Goal: Information Seeking & Learning: Learn about a topic

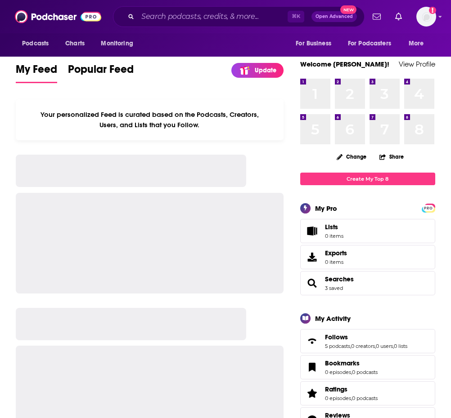
scroll to position [0, 0]
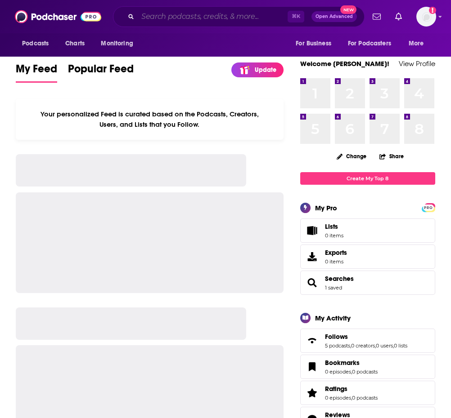
click at [267, 16] on input "Search podcasts, credits, & more..." at bounding box center [213, 16] width 150 height 14
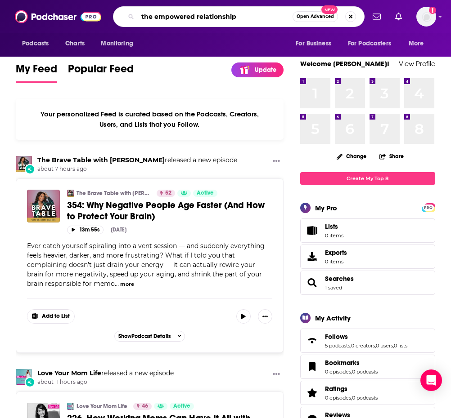
type input "the empowered relationships"
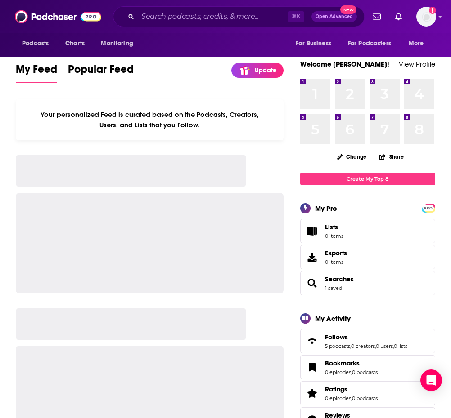
drag, startPoint x: 152, startPoint y: 24, endPoint x: 155, endPoint y: 20, distance: 5.2
click at [152, 24] on div "⌘ K Open Advanced New" at bounding box center [238, 16] width 251 height 21
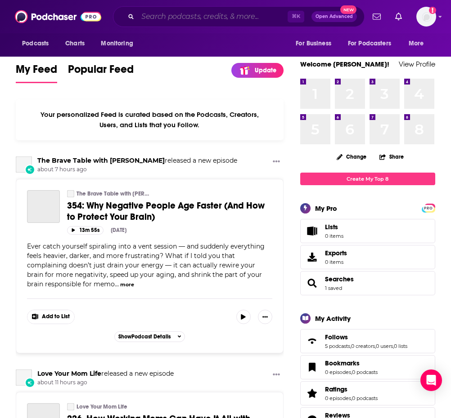
click at [158, 13] on input "Search podcasts, credits, & more..." at bounding box center [213, 16] width 150 height 14
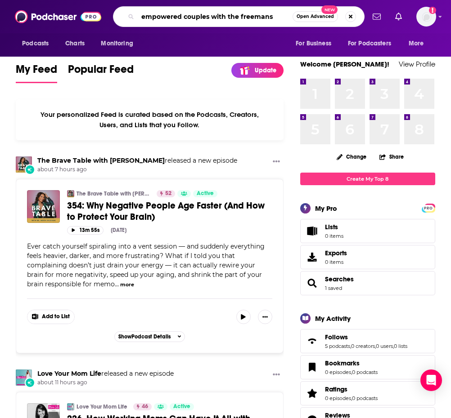
type input "empowered couples with the freemans"
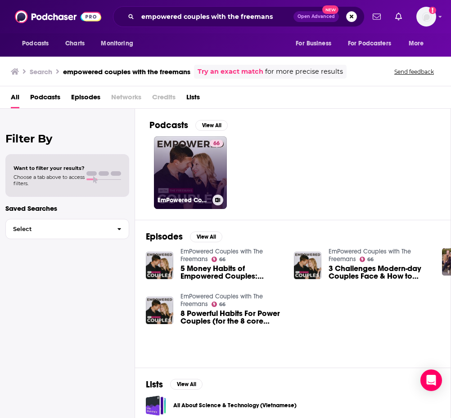
click at [175, 179] on link "66 EmPowered Couples with The Freemans" at bounding box center [190, 172] width 73 height 73
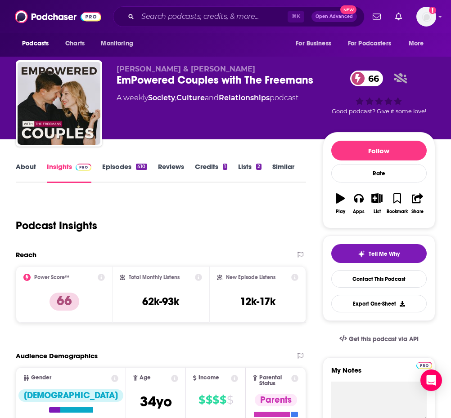
click at [21, 167] on link "About" at bounding box center [26, 172] width 20 height 21
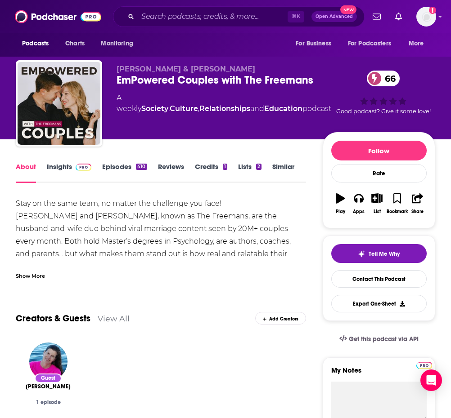
click at [31, 278] on div "Show More" at bounding box center [30, 275] width 29 height 9
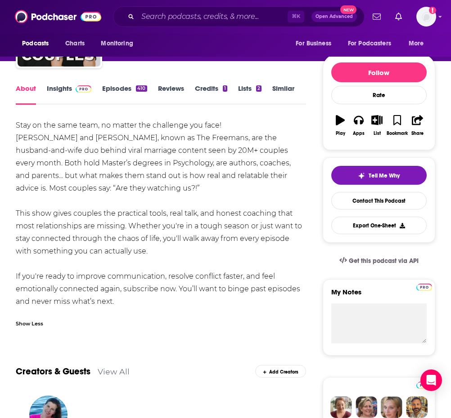
scroll to position [81, 0]
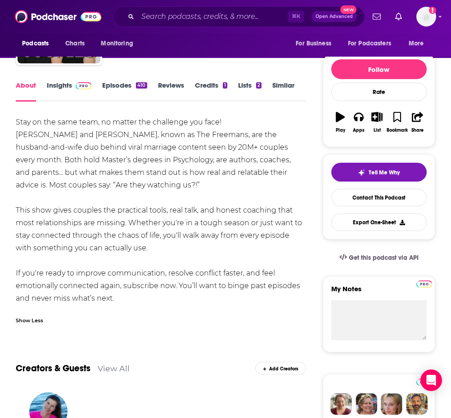
drag, startPoint x: 142, startPoint y: 300, endPoint x: 15, endPoint y: 122, distance: 217.9
copy div "Stay on the same team, no matter the challenge you face! [PERSON_NAME] and [PER…"
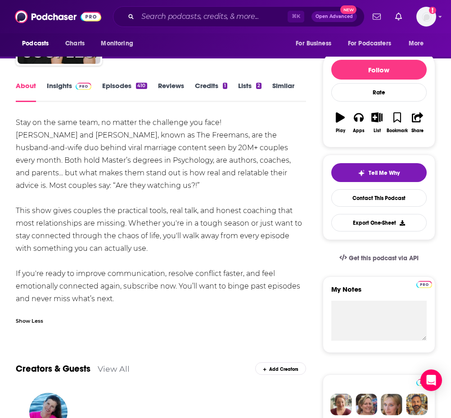
scroll to position [81, 0]
click at [61, 83] on link "Insights" at bounding box center [69, 91] width 45 height 21
